Goal: Check status: Check status

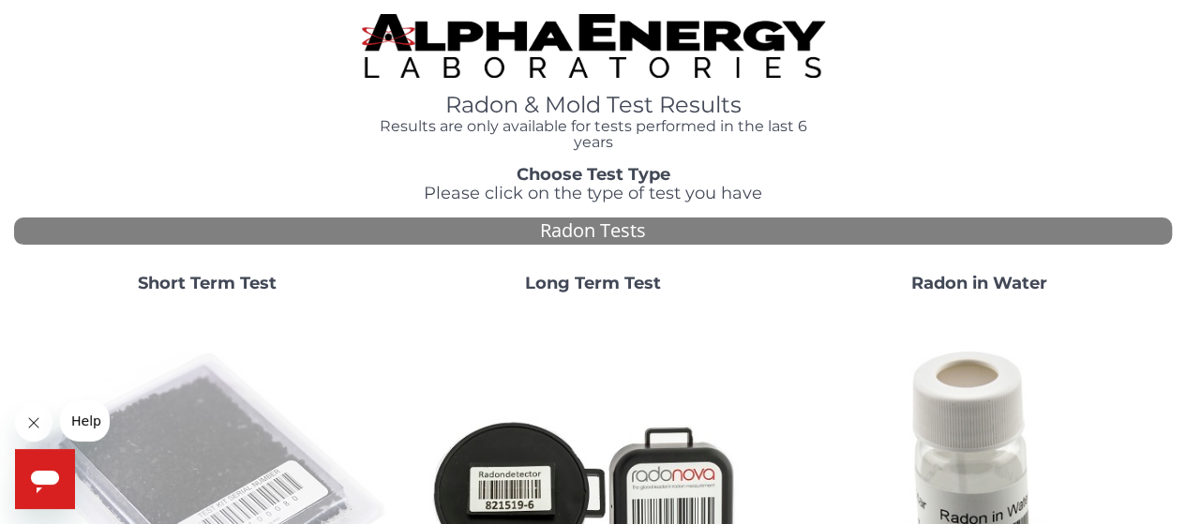
click at [189, 411] on img at bounding box center [207, 493] width 371 height 371
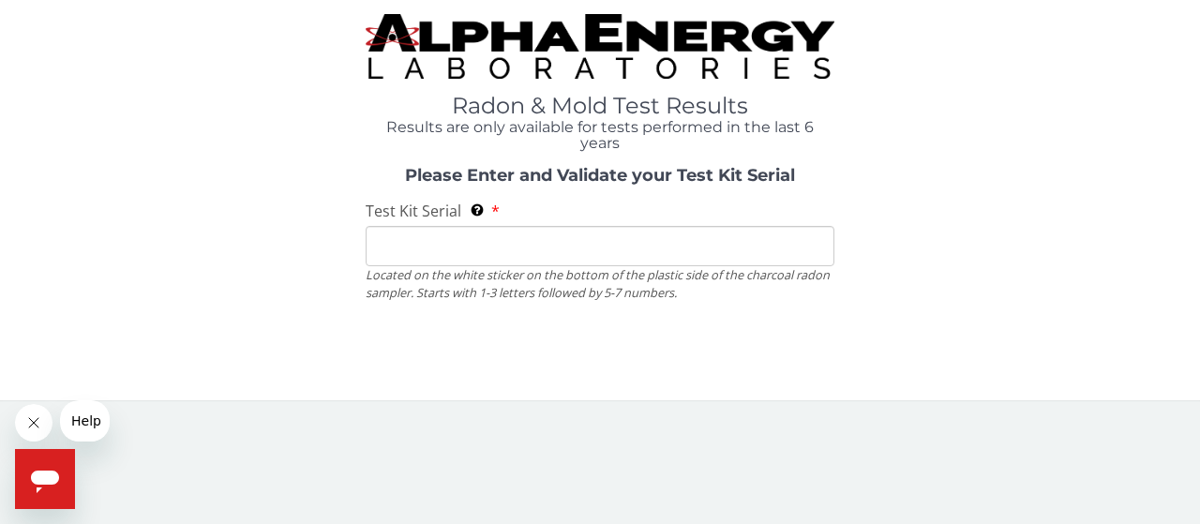
click at [189, 411] on div "Radon & Mold Test Results Results are only available for tests performed in the…" at bounding box center [600, 209] width 1200 height 419
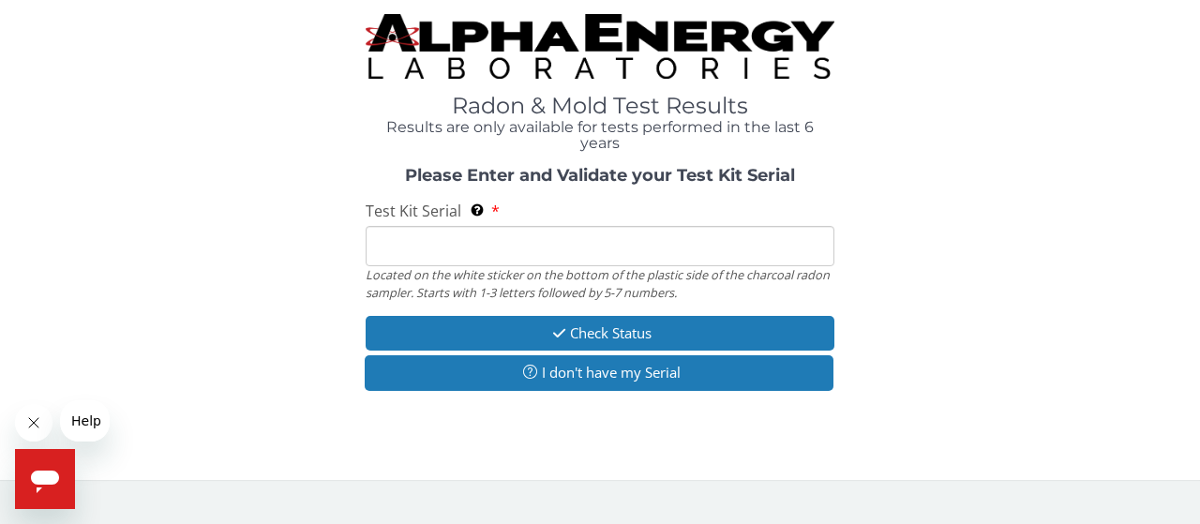
click at [433, 250] on input "Test Kit Serial Located on the white sticker on the bottom of the plastic side …" at bounding box center [600, 246] width 469 height 40
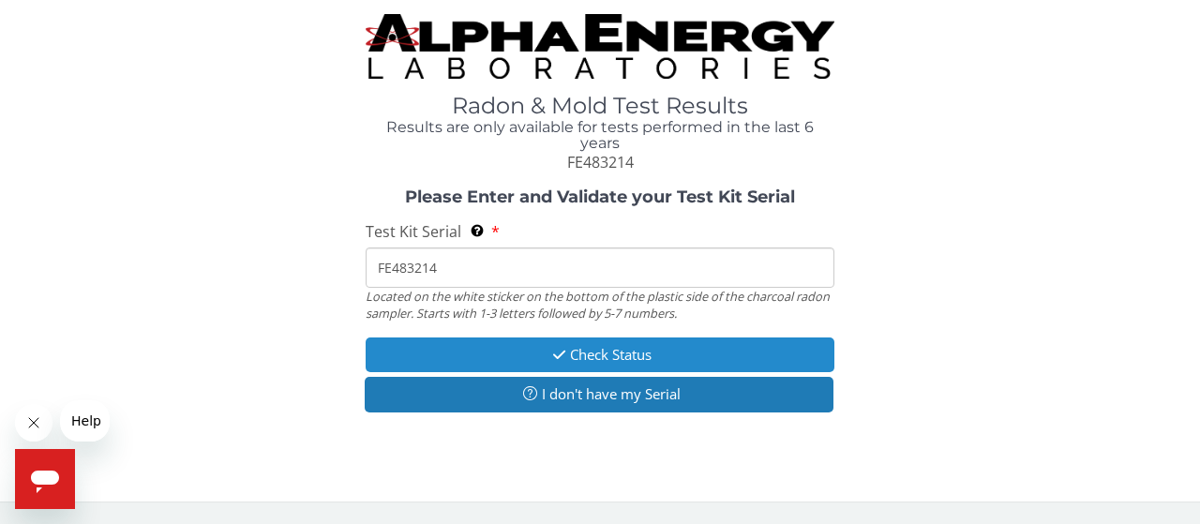
type input "FE483214"
click at [592, 351] on button "Check Status" at bounding box center [600, 354] width 469 height 35
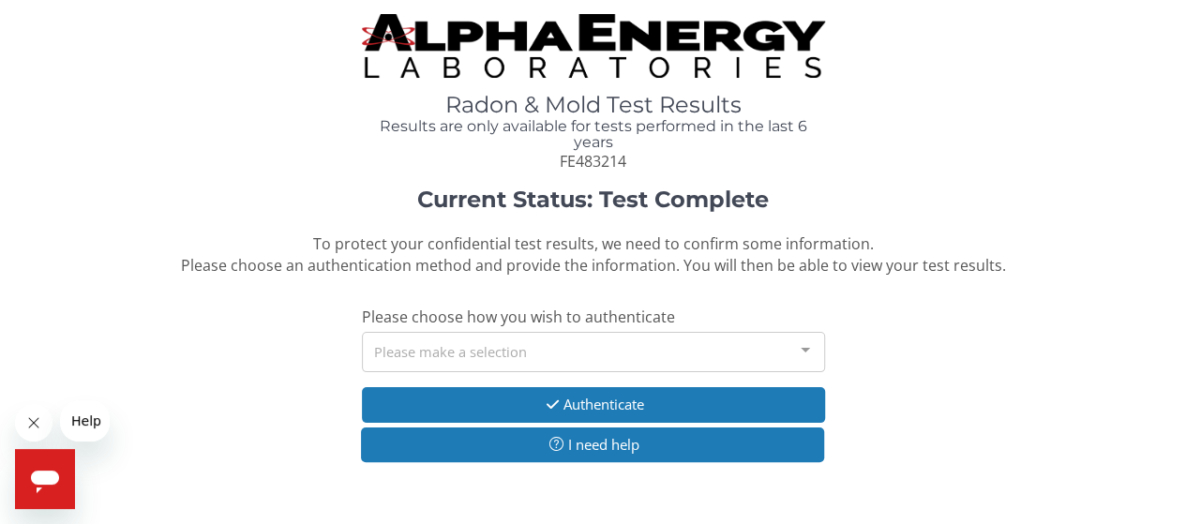
click at [574, 341] on div "Please make a selection" at bounding box center [593, 352] width 463 height 40
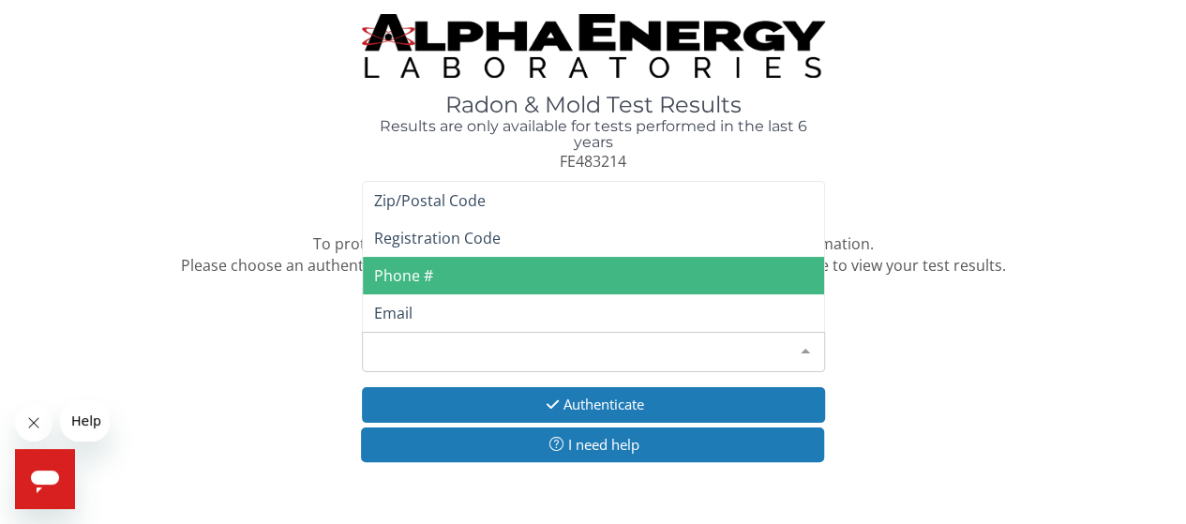
click at [458, 276] on span "Phone #" at bounding box center [593, 275] width 461 height 37
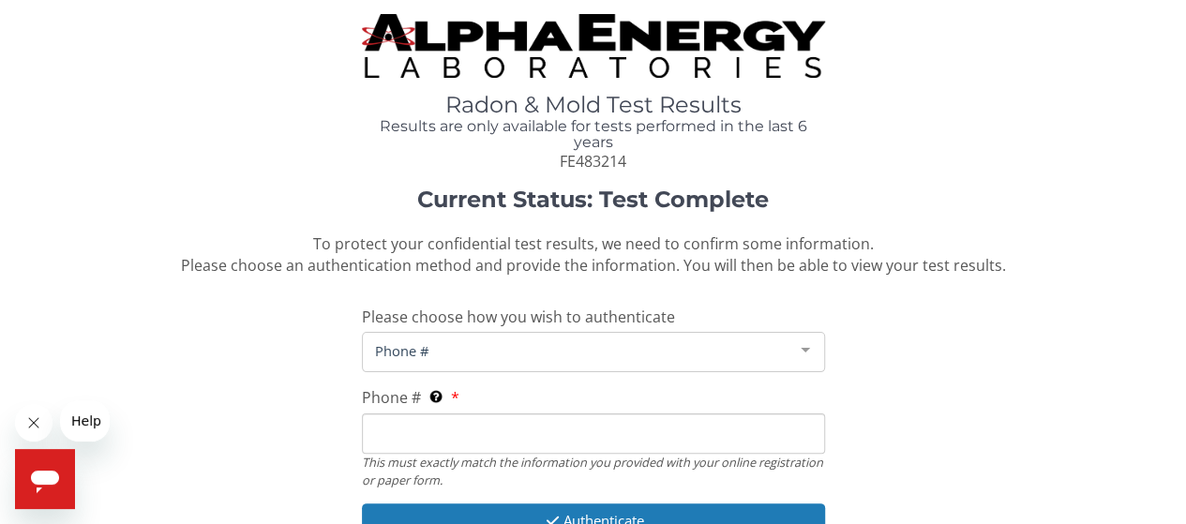
click at [460, 427] on input "Phone # This must exactly match the information you provided with your online r…" at bounding box center [593, 433] width 463 height 40
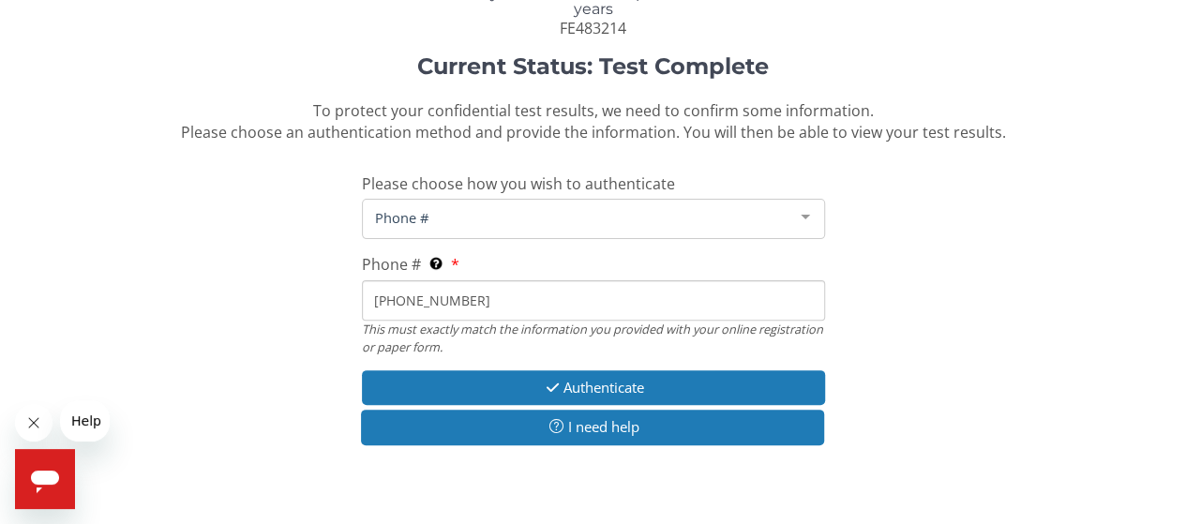
scroll to position [140, 0]
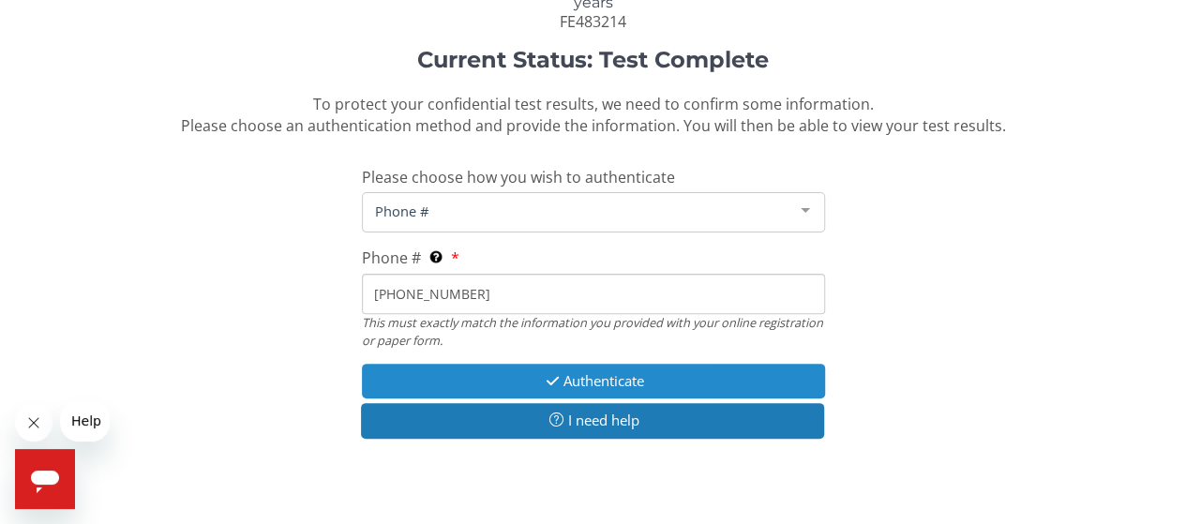
type input "404 561 8651"
click at [587, 380] on button "Authenticate" at bounding box center [593, 381] width 463 height 35
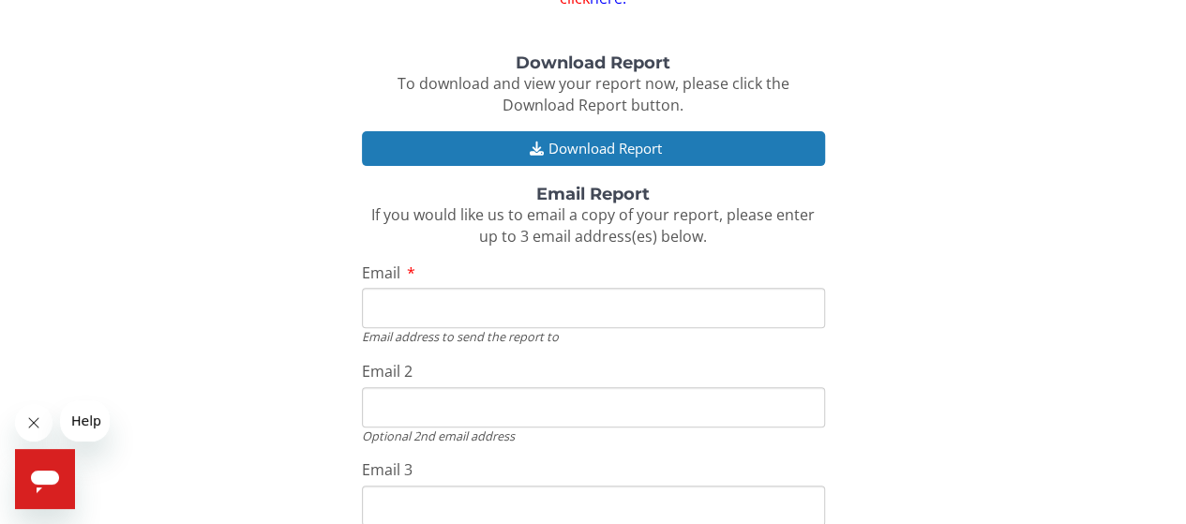
scroll to position [224, 0]
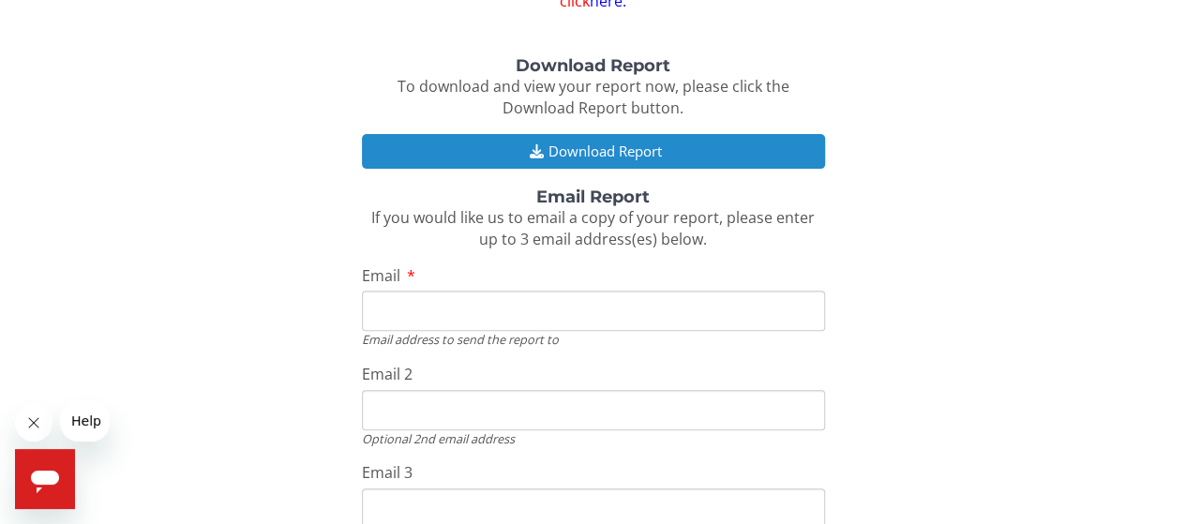
click at [590, 147] on button "Download Report" at bounding box center [593, 151] width 463 height 35
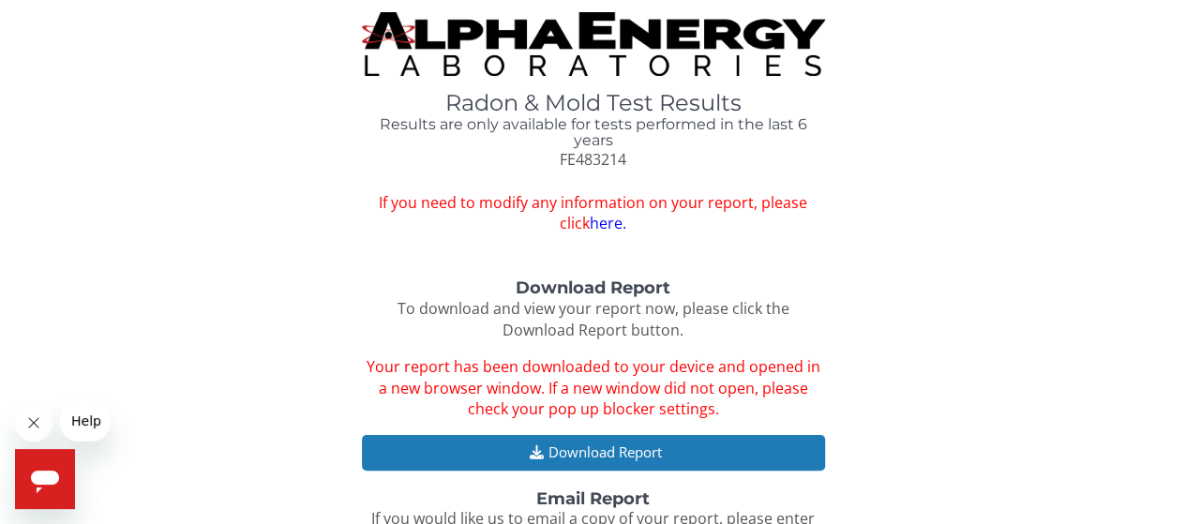
scroll to position [0, 0]
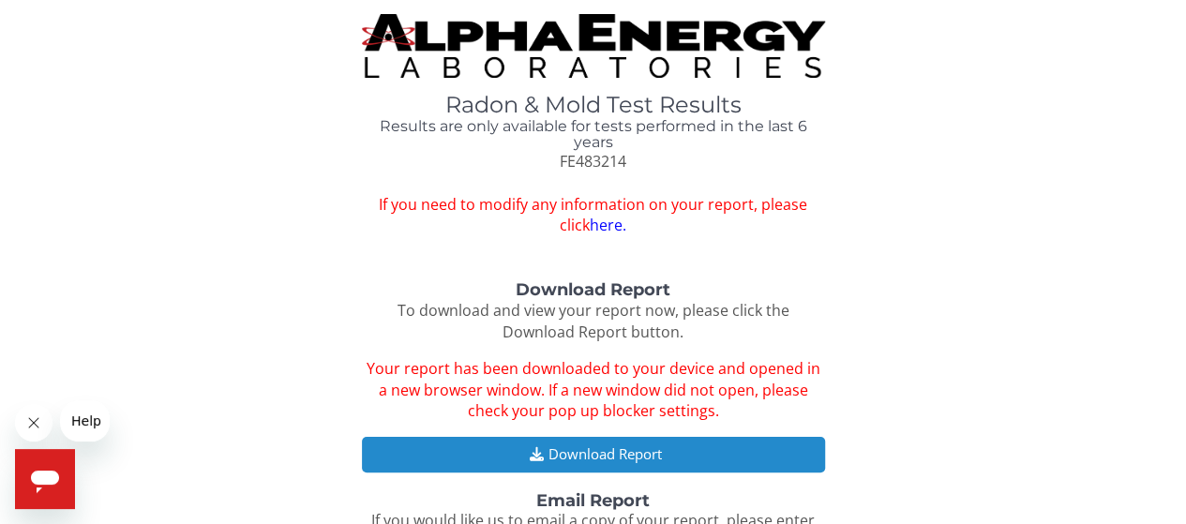
click at [575, 454] on button "Download Report" at bounding box center [593, 454] width 463 height 35
